Goal: Information Seeking & Learning: Understand process/instructions

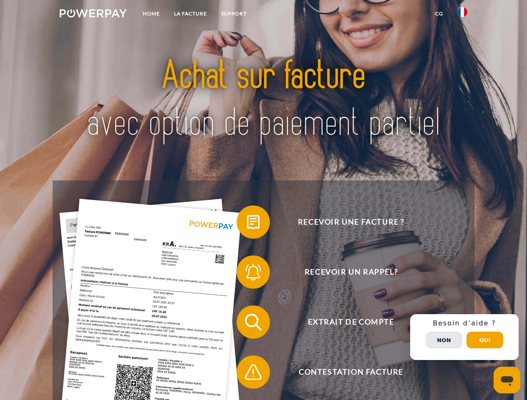
click at [93, 15] on img at bounding box center [93, 13] width 67 height 8
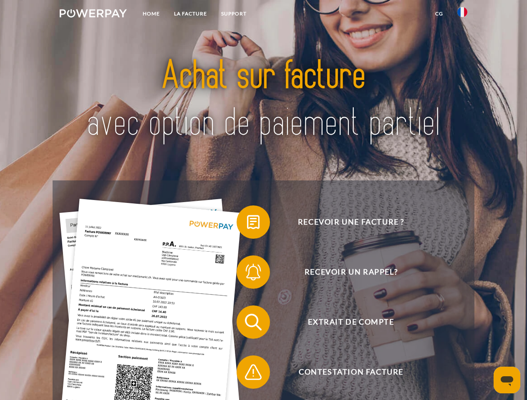
click at [462, 15] on img at bounding box center [462, 12] width 10 height 10
click at [439, 14] on link "CG" at bounding box center [439, 13] width 22 height 15
click at [247, 224] on span at bounding box center [241, 222] width 42 height 42
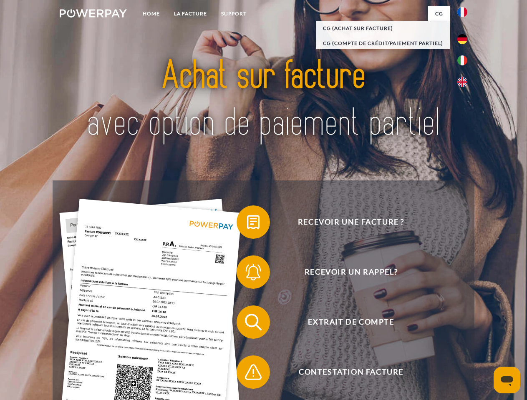
click at [247, 274] on div "Recevoir une facture ? Recevoir un rappel? Extrait de compte retour" at bounding box center [263, 348] width 421 height 334
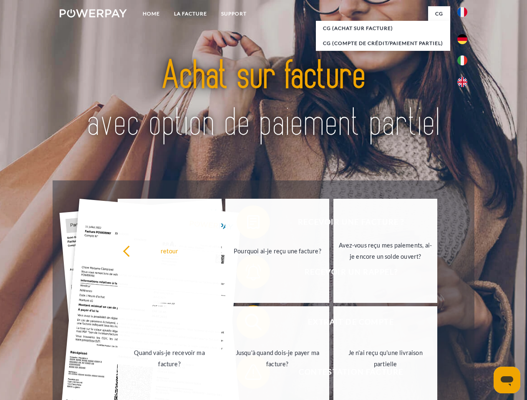
click at [247, 324] on link "Jusqu'à quand dois-je payer ma facture?" at bounding box center [277, 358] width 104 height 104
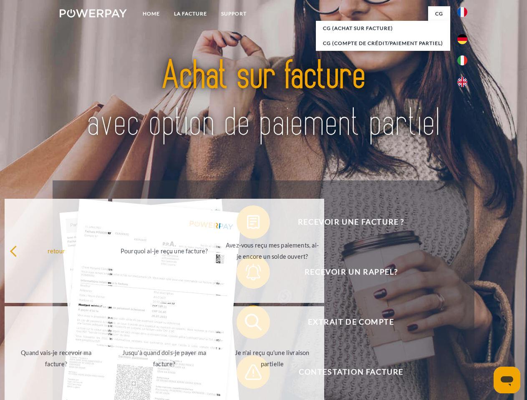
click at [247, 374] on span at bounding box center [241, 372] width 42 height 42
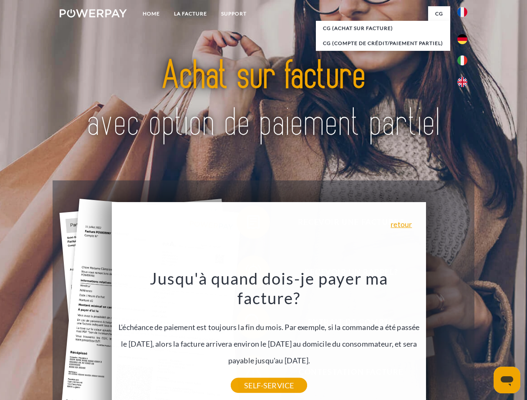
click at [464, 337] on div "Recevoir une facture ? Recevoir un rappel? Extrait de compte retour" at bounding box center [263, 348] width 421 height 334
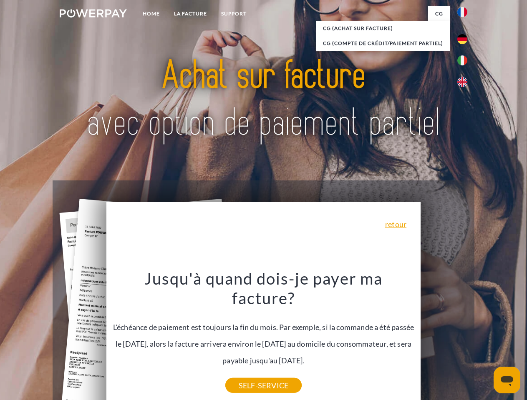
click at [444, 339] on span "Extrait de compte" at bounding box center [350, 322] width 204 height 33
click at [484, 340] on header "Home LA FACTURE Support" at bounding box center [263, 288] width 527 height 576
